Goal: Information Seeking & Learning: Learn about a topic

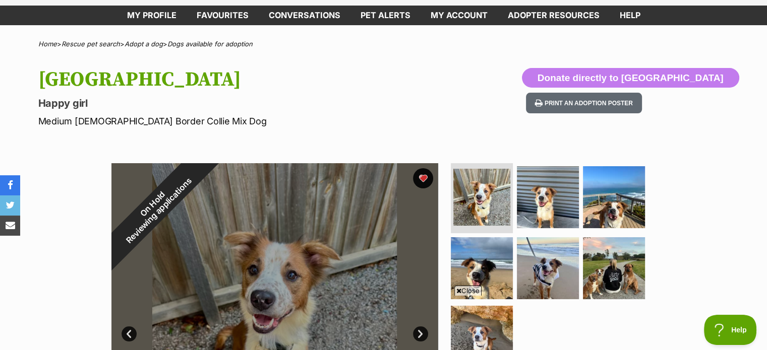
scroll to position [198, 0]
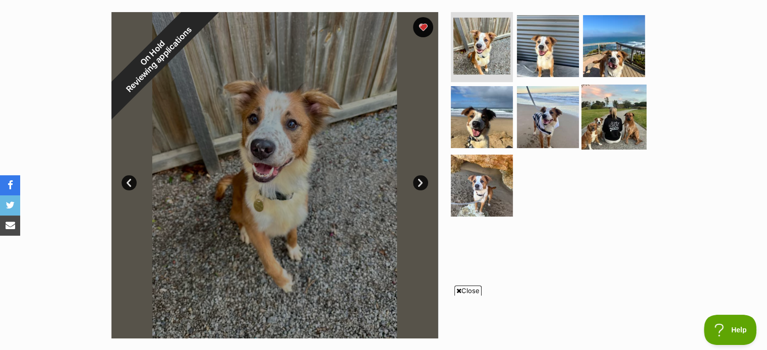
click at [594, 112] on img at bounding box center [613, 117] width 65 height 65
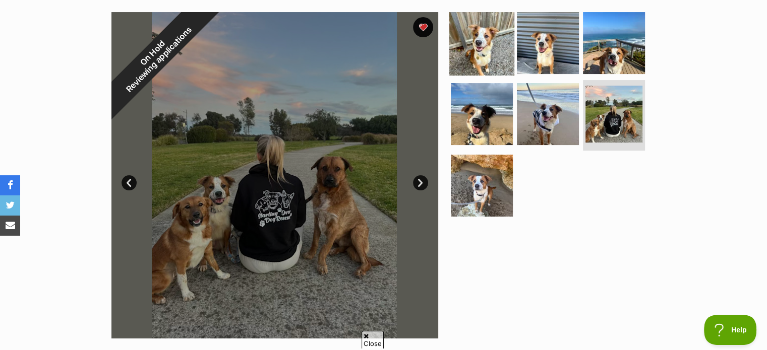
scroll to position [0, 0]
click at [491, 35] on img at bounding box center [481, 42] width 65 height 65
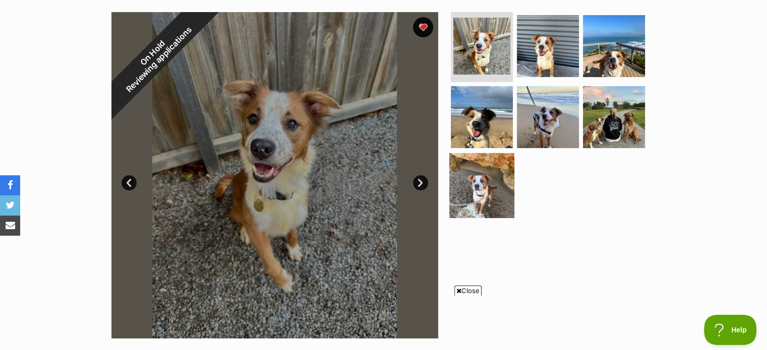
click at [493, 183] on img at bounding box center [481, 185] width 65 height 65
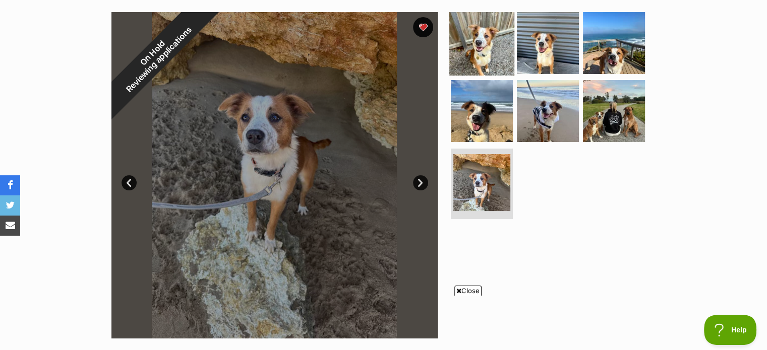
click at [495, 34] on img at bounding box center [481, 42] width 65 height 65
